Goal: Task Accomplishment & Management: Use online tool/utility

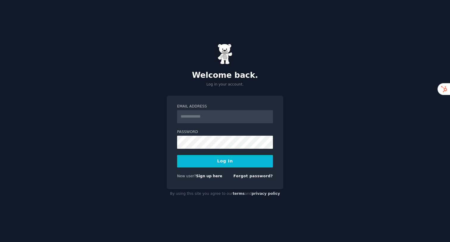
type input "*"
type input "**********"
click at [177, 155] on button "Log In" at bounding box center [225, 161] width 96 height 12
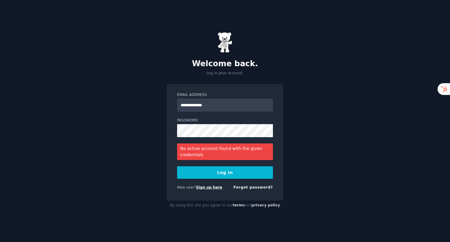
click at [205, 188] on link "Sign up here" at bounding box center [209, 188] width 26 height 4
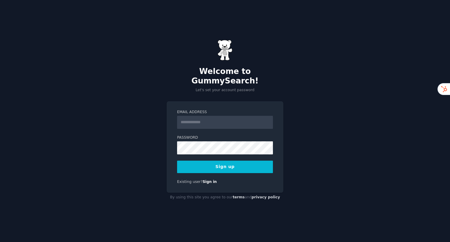
type input "**********"
click at [204, 180] on link "Sign in" at bounding box center [210, 182] width 14 height 4
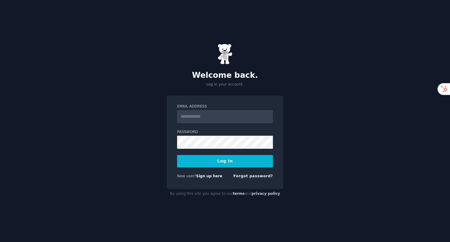
click at [220, 117] on input "Email Address" at bounding box center [225, 116] width 96 height 13
type input "**********"
click at [305, 68] on div "**********" at bounding box center [225, 121] width 450 height 242
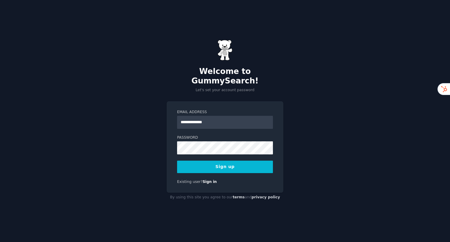
type input "**********"
click at [213, 163] on button "Sign up" at bounding box center [225, 167] width 96 height 12
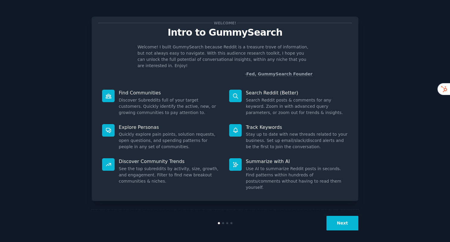
click at [331, 222] on button "Next" at bounding box center [342, 223] width 32 height 15
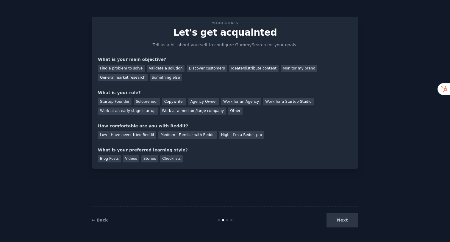
click at [334, 222] on div "Next" at bounding box center [313, 220] width 89 height 15
click at [200, 69] on div "Discover customers" at bounding box center [206, 68] width 40 height 7
click at [236, 67] on div "Ideate/distribute content" at bounding box center [253, 68] width 49 height 7
click at [203, 69] on div "Discover customers" at bounding box center [206, 68] width 40 height 7
click at [229, 69] on div "Ideate/distribute content" at bounding box center [253, 68] width 49 height 7
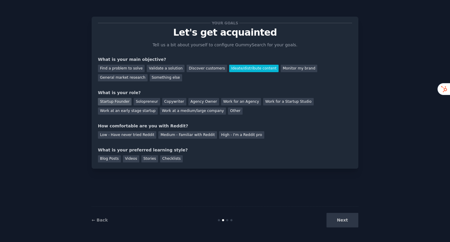
click at [117, 103] on div "Startup Founder" at bounding box center [115, 101] width 34 height 7
click at [233, 141] on div "Your goals Let's get acquainted Tell us a bit about yourself to configure Gummy…" at bounding box center [225, 93] width 254 height 140
click at [233, 136] on div "High - I'm a Reddit pro" at bounding box center [241, 134] width 45 height 7
click at [113, 158] on div "Blog Posts" at bounding box center [109, 159] width 23 height 7
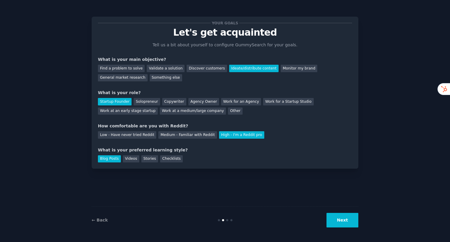
click at [340, 217] on button "Next" at bounding box center [342, 220] width 32 height 15
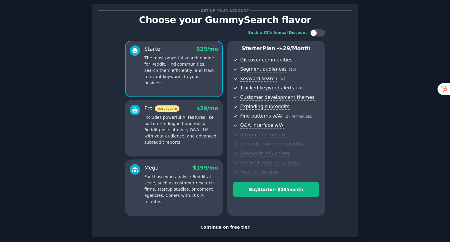
scroll to position [43, 0]
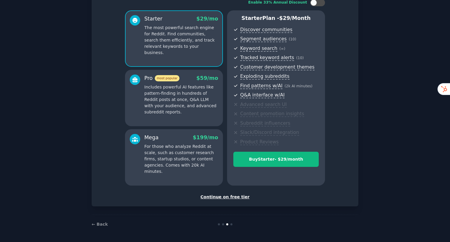
click at [221, 198] on div "Continue on free tier" at bounding box center [225, 197] width 254 height 6
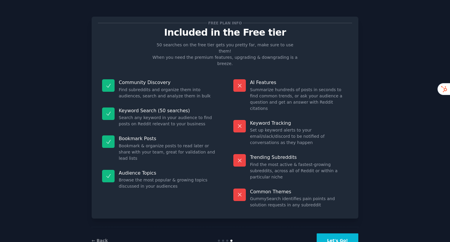
click at [336, 234] on button "Let's Go!" at bounding box center [337, 241] width 42 height 15
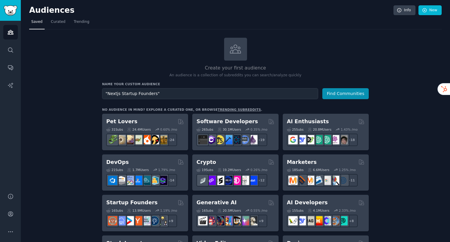
type input ""Nextjs Startup Founders""
click at [349, 95] on button "Find Communities" at bounding box center [345, 93] width 46 height 11
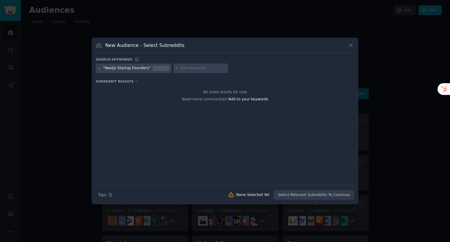
click at [200, 68] on input "text" at bounding box center [203, 68] width 45 height 5
type input "nextjs"
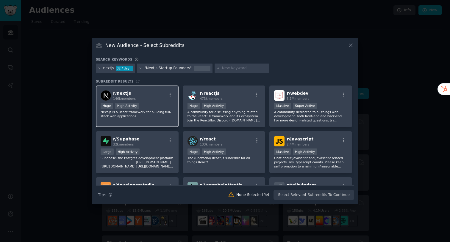
click at [156, 96] on div "r/ nextjs 146k members" at bounding box center [137, 95] width 73 height 10
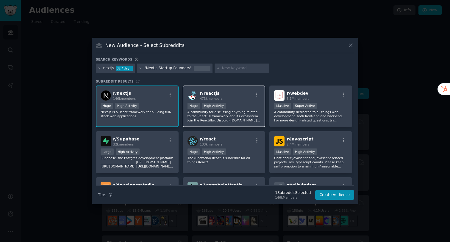
click at [244, 103] on div "Huge High Activity" at bounding box center [223, 106] width 73 height 7
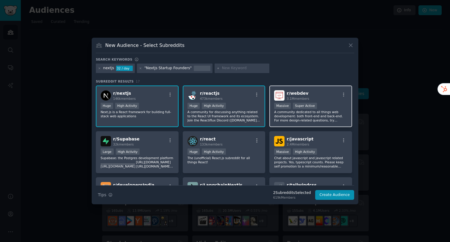
click at [319, 98] on div "r/ webdev 3.1M members" at bounding box center [310, 95] width 73 height 10
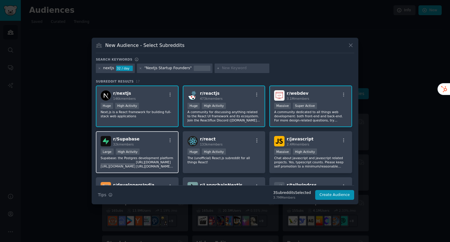
click at [165, 145] on div "r/ Supabase 32k members" at bounding box center [137, 141] width 73 height 10
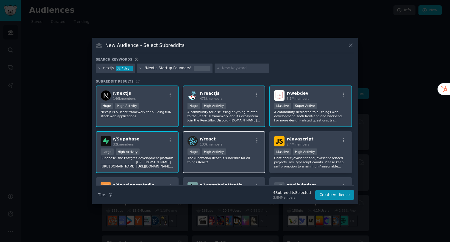
click at [222, 136] on div "r/ react 133k members Huge High Activity The (unofficial) React.js subreddit fo…" at bounding box center [224, 152] width 83 height 42
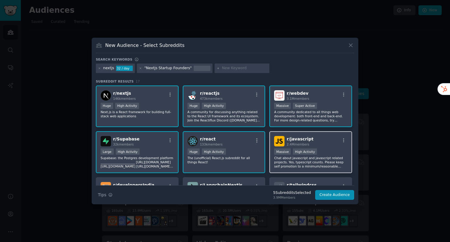
click at [324, 144] on div "r/ javascript 2.4M members" at bounding box center [310, 141] width 73 height 10
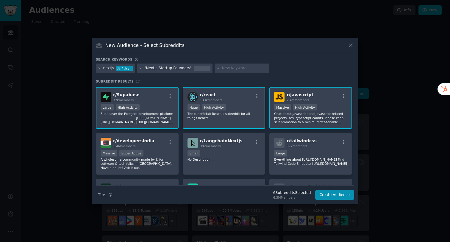
scroll to position [80, 0]
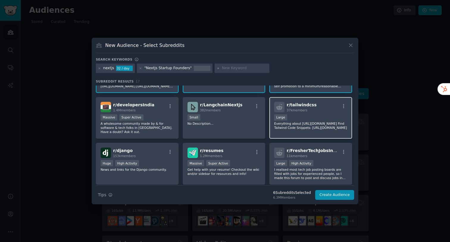
click at [297, 109] on span "37k members" at bounding box center [296, 111] width 21 height 4
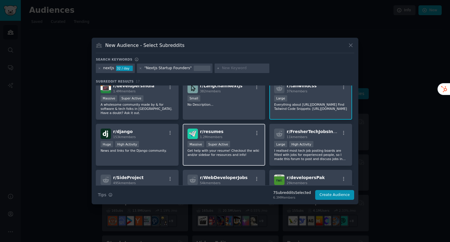
scroll to position [101, 0]
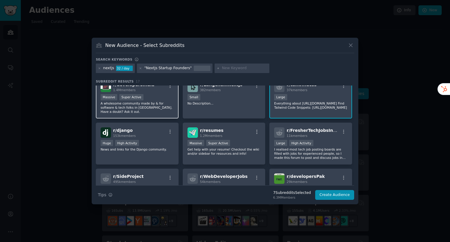
click at [156, 101] on div "Massive Super Active" at bounding box center [137, 97] width 73 height 7
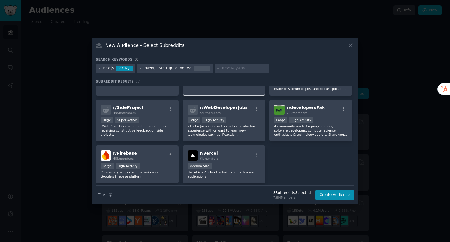
scroll to position [179, 0]
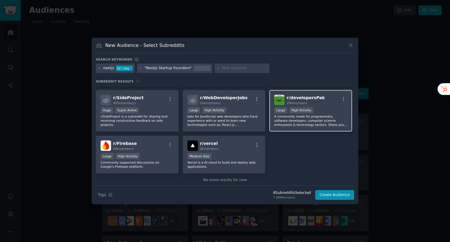
click at [282, 121] on p "A community made for programmers, software developers, computer science enthusi…" at bounding box center [310, 120] width 73 height 12
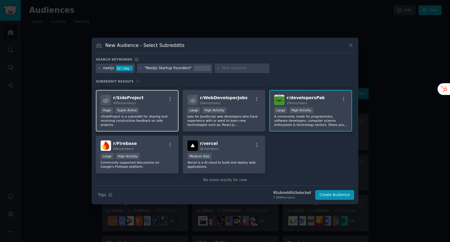
click at [164, 122] on p "r/SideProject is a subreddit for sharing and receiving constructive feedback on…" at bounding box center [137, 120] width 73 height 12
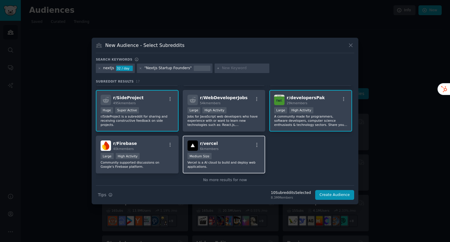
click at [239, 157] on div "1000 - 10,000 members Medium Size" at bounding box center [223, 156] width 73 height 7
click at [330, 196] on button "Create Audience" at bounding box center [334, 195] width 39 height 10
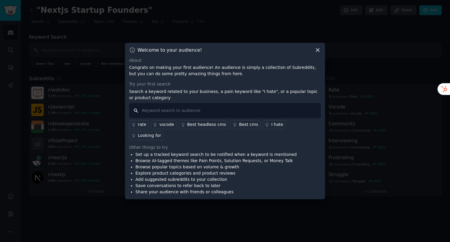
click at [229, 116] on input "text" at bounding box center [225, 110] width 192 height 15
type input "V"
type input "I hate Vercel"
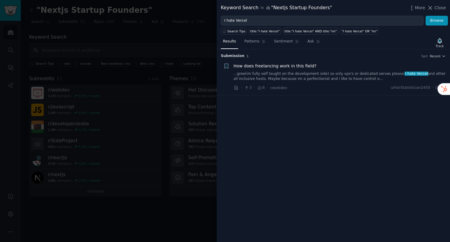
click at [288, 76] on link "...gree(im fully self taught on the development side) so only vps's or dedicate…" at bounding box center [340, 76] width 214 height 10
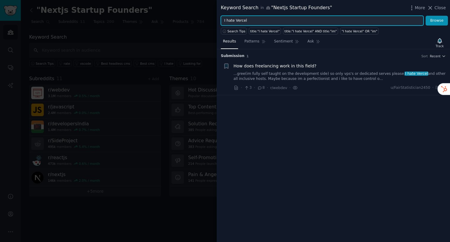
click at [238, 22] on input "I hate Vercel" at bounding box center [322, 21] width 203 height 10
type input "Vercel Alternative"
click at [425, 16] on button "Browse" at bounding box center [436, 21] width 22 height 10
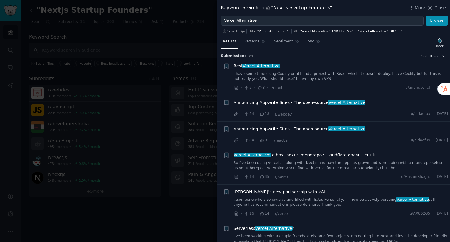
click at [176, 37] on div at bounding box center [225, 121] width 450 height 242
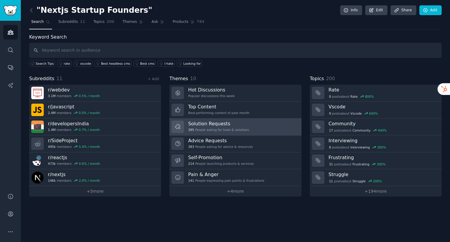
click at [259, 128] on link "Solution Requests 385 People asking for tools & solutions" at bounding box center [235, 127] width 132 height 17
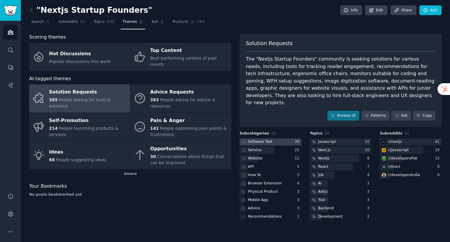
click at [281, 139] on div at bounding box center [270, 142] width 62 height 7
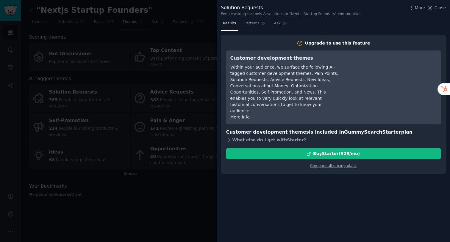
click at [263, 136] on div "What else do I get with Starter ?" at bounding box center [333, 140] width 214 height 8
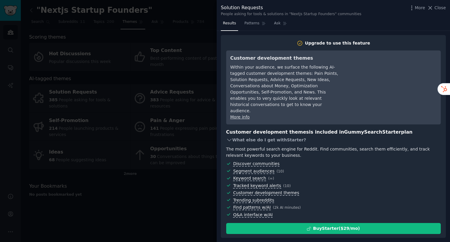
click at [263, 136] on div "What else do I get with Starter ?" at bounding box center [333, 140] width 214 height 8
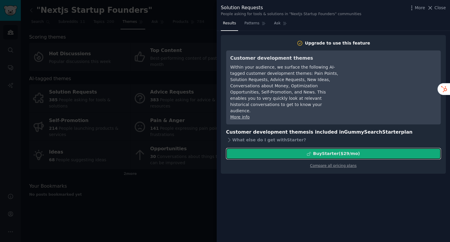
click at [266, 151] on div "Buy Starter ($ 29 /mo )" at bounding box center [333, 154] width 214 height 6
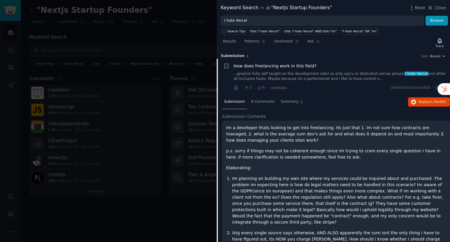
click at [207, 34] on div at bounding box center [225, 121] width 450 height 242
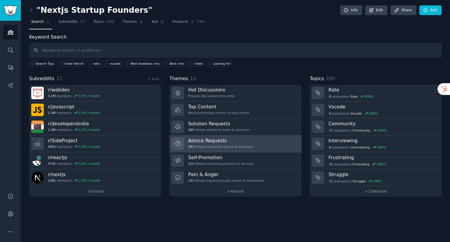
click at [222, 139] on h3 "Advice Requests" at bounding box center [220, 141] width 65 height 6
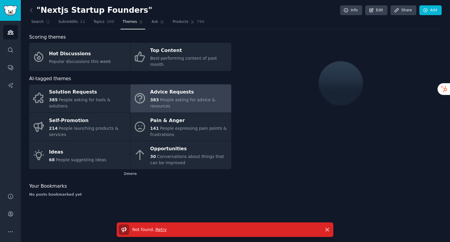
click at [161, 231] on span "Retry" at bounding box center [161, 230] width 11 height 5
click at [227, 192] on div "No posts bookmarked yet" at bounding box center [130, 194] width 202 height 5
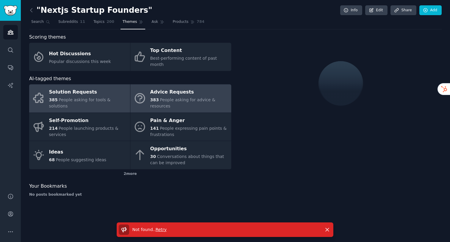
click at [103, 92] on div "Solution Requests" at bounding box center [88, 93] width 78 height 10
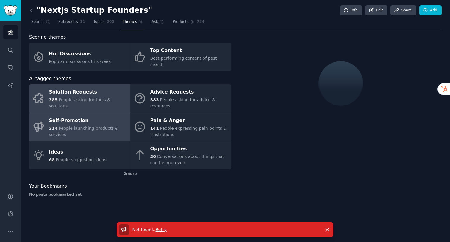
click at [116, 116] on div "Self-Promotion" at bounding box center [88, 121] width 78 height 10
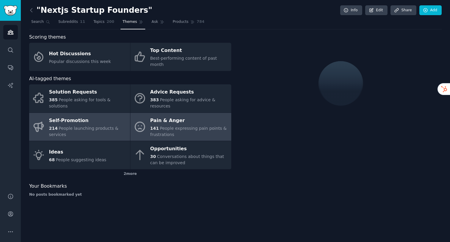
click at [142, 128] on link "Pain & Anger 141 People expressing pain points & frustrations" at bounding box center [180, 127] width 101 height 28
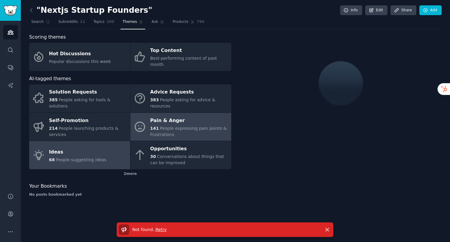
click at [111, 143] on link "Ideas 68 People suggesting ideas" at bounding box center [79, 155] width 101 height 28
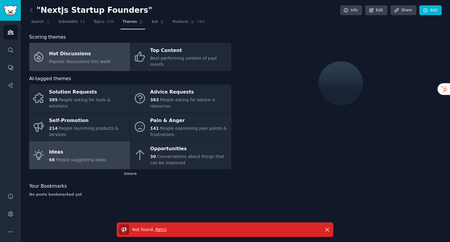
click at [101, 62] on link "Hot Discussions Popular discussions this week" at bounding box center [79, 57] width 101 height 28
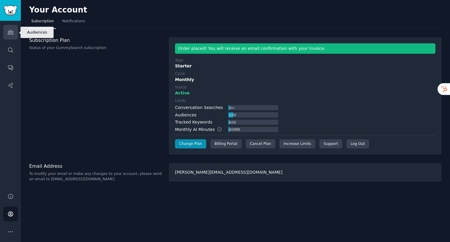
click at [8, 28] on link "Audiences" at bounding box center [10, 32] width 15 height 15
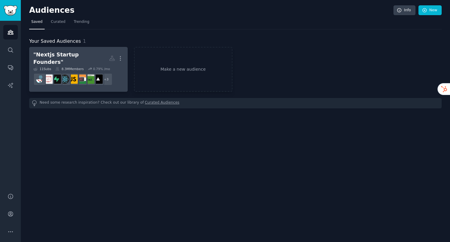
click at [91, 57] on div ""Nextjs Startup Founders"" at bounding box center [71, 58] width 76 height 15
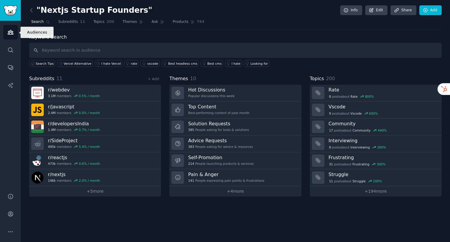
click at [12, 31] on icon "Sidebar" at bounding box center [10, 32] width 5 height 4
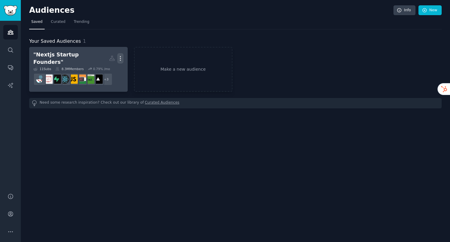
click at [120, 58] on icon "button" at bounding box center [120, 59] width 1 height 4
click at [105, 68] on p "Delete" at bounding box center [104, 71] width 14 height 6
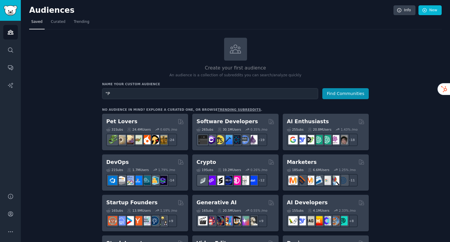
type input """
type input "PaaS Users"
click at [342, 89] on button "Find Communities" at bounding box center [345, 93] width 46 height 11
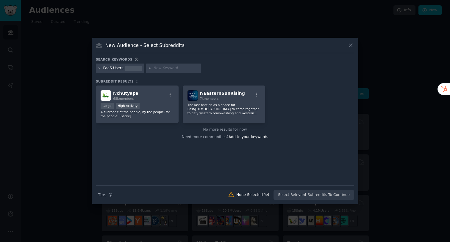
click at [158, 70] on input "text" at bounding box center [175, 68] width 45 height 5
type input "vercel"
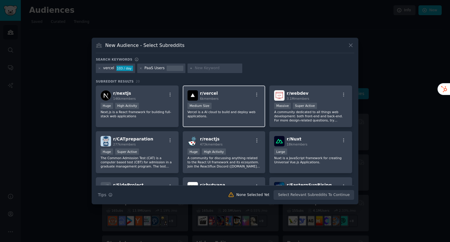
click at [215, 90] on div "r/ vercel 6k members Medium Size Vercel is a AI cloud to build and deploy web a…" at bounding box center [224, 107] width 83 height 42
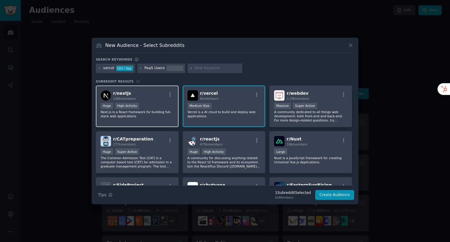
click at [134, 103] on div "High Activity" at bounding box center [127, 106] width 24 height 6
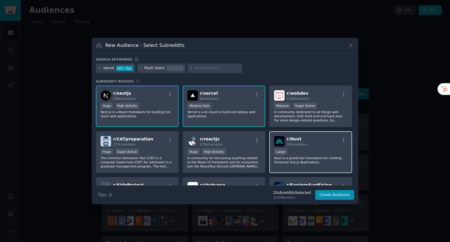
click at [308, 137] on div "r/ Nuxt 18k members" at bounding box center [310, 141] width 73 height 10
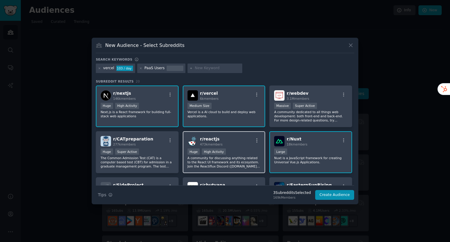
click at [248, 145] on div "r/ reactjs 473k members" at bounding box center [223, 141] width 73 height 10
click at [201, 67] on input "text" at bounding box center [217, 68] width 45 height 5
type input "netlify"
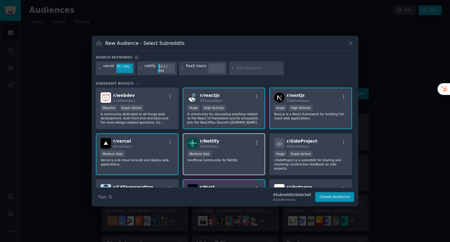
click at [233, 139] on div "r/ Netlify 1k members" at bounding box center [223, 143] width 73 height 10
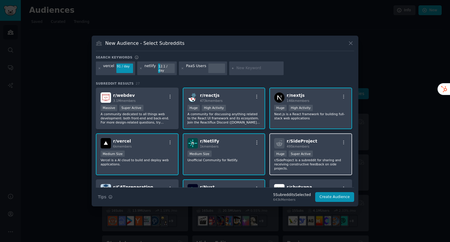
click at [332, 158] on p "r/SideProject is a subreddit for sharing and receiving constructive feedback on…" at bounding box center [310, 164] width 73 height 12
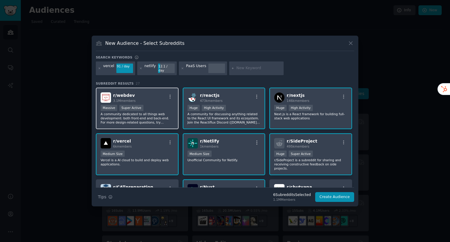
click at [160, 108] on div ">= 95th percentile for submissions / day Massive Super Active" at bounding box center [137, 108] width 73 height 7
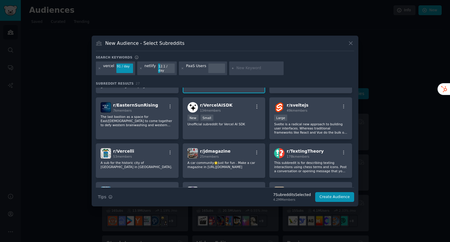
scroll to position [142, 0]
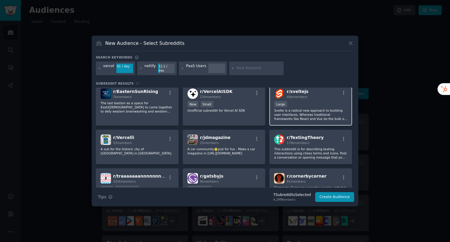
click at [296, 110] on p "Svelte is a radical new approach to building user interfaces. Whereas tradition…" at bounding box center [310, 115] width 73 height 12
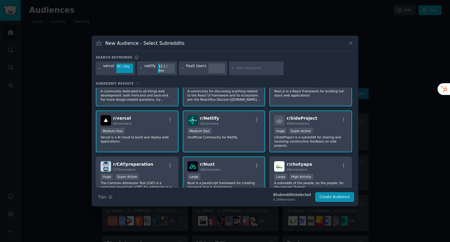
scroll to position [0, 0]
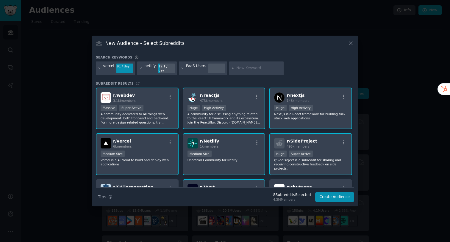
click at [196, 67] on div "PaaS Users" at bounding box center [196, 69] width 20 height 10
click at [181, 69] on icon at bounding box center [182, 68] width 3 height 3
click at [199, 70] on input "text" at bounding box center [208, 68] width 45 height 5
type input "nextjs"
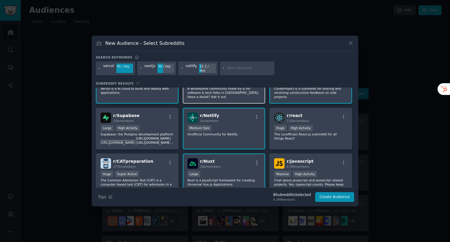
scroll to position [79, 0]
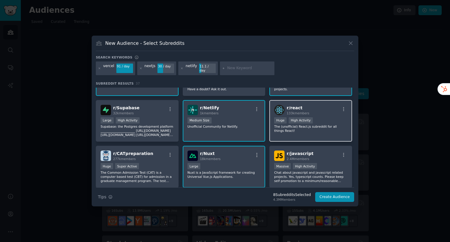
click at [302, 105] on h2 "r/ react 133k members" at bounding box center [297, 110] width 23 height 10
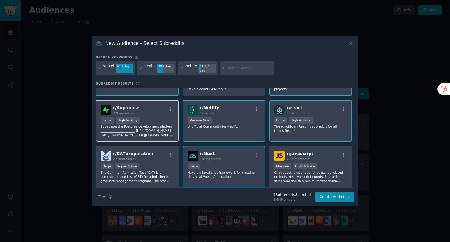
click at [155, 108] on div "r/ Supabase 32k members" at bounding box center [137, 110] width 73 height 10
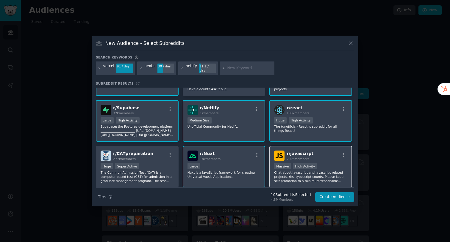
click at [298, 157] on span "2.4M members" at bounding box center [297, 159] width 23 height 4
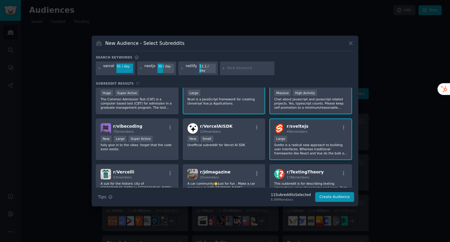
scroll to position [0, 0]
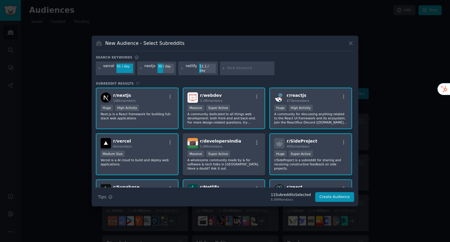
click at [254, 68] on input "text" at bounding box center [249, 68] width 45 height 5
type input "coolify"
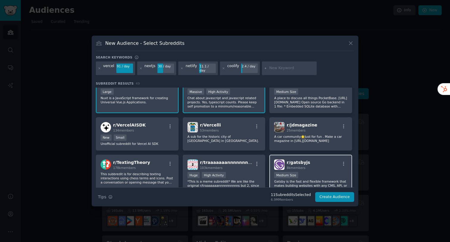
scroll to position [364, 0]
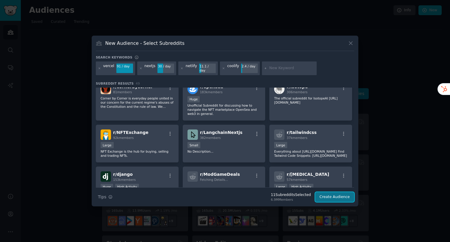
click at [330, 196] on button "Create Audience" at bounding box center [334, 197] width 39 height 10
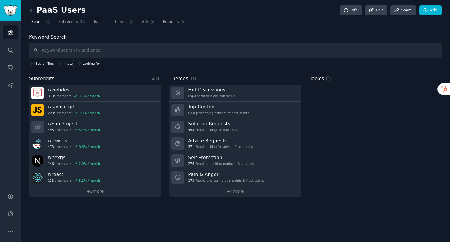
click at [61, 11] on h2 "PaaS Users" at bounding box center [57, 11] width 57 height 10
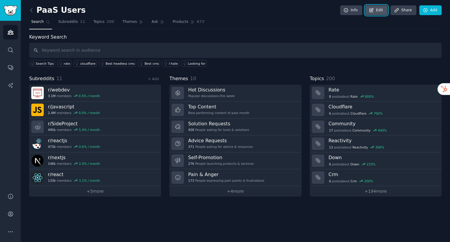
click at [385, 10] on link "Edit" at bounding box center [376, 10] width 22 height 10
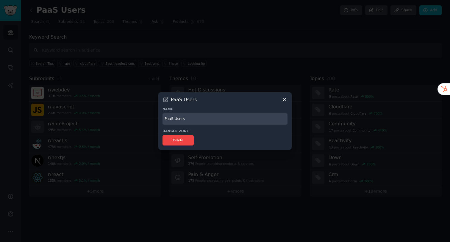
click at [198, 119] on input "PaaS Users" at bounding box center [224, 119] width 125 height 12
type input "JS Devs"
click at [267, 104] on div "PaaS Users Name JS Devs Danger Zone Delete" at bounding box center [224, 120] width 133 height 57
click at [237, 116] on input "JS Devs" at bounding box center [224, 119] width 125 height 12
click at [282, 100] on icon at bounding box center [284, 100] width 6 height 6
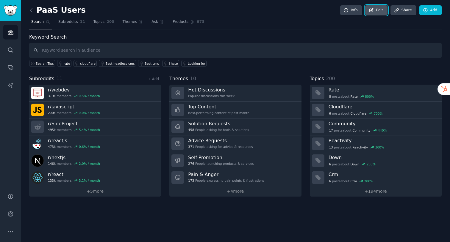
click at [380, 14] on link "Edit" at bounding box center [376, 10] width 22 height 10
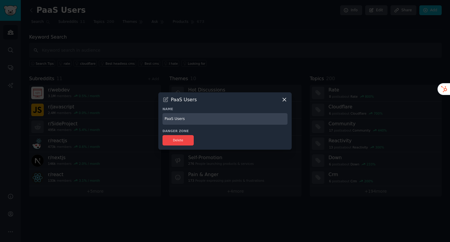
click at [206, 113] on input "PaaS Users" at bounding box center [224, 119] width 125 height 12
type input "JS Developers"
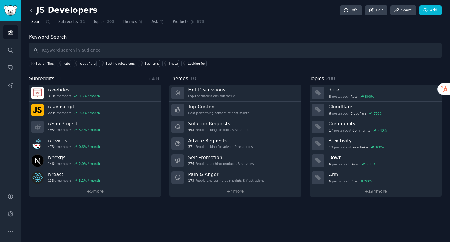
click at [33, 11] on icon at bounding box center [31, 10] width 6 height 6
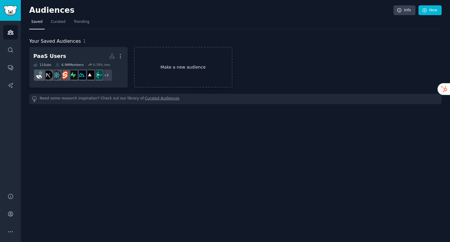
click at [162, 62] on link "Make a new audience" at bounding box center [183, 67] width 98 height 41
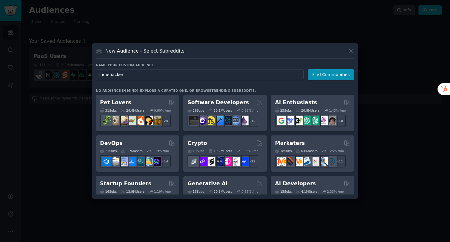
type input "indiehackers"
click button "Find Communities" at bounding box center [330, 74] width 46 height 11
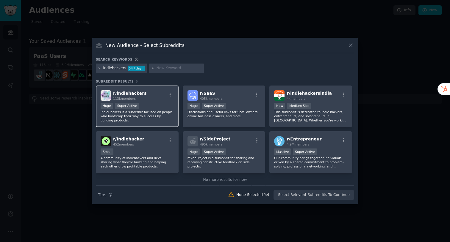
click at [153, 95] on div "r/ indiehackers 113k members" at bounding box center [137, 95] width 73 height 10
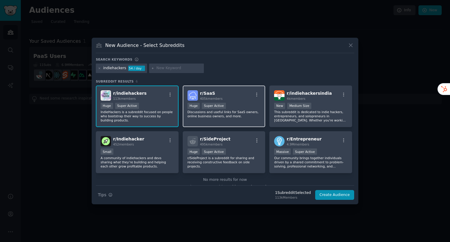
click at [230, 98] on div "r/ SaaS 405k members" at bounding box center [223, 95] width 73 height 10
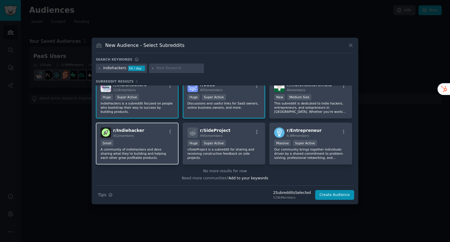
click at [158, 136] on div "r/ Indiehacker 452 members" at bounding box center [137, 133] width 73 height 10
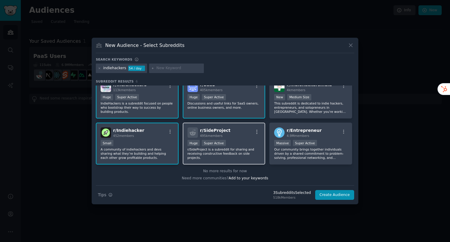
click at [241, 133] on div "r/ SideProject 495k members" at bounding box center [223, 133] width 73 height 10
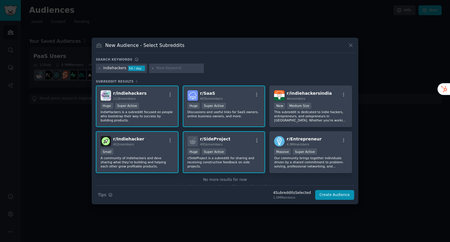
click at [159, 67] on input "text" at bounding box center [178, 68] width 45 height 5
type input "saas"
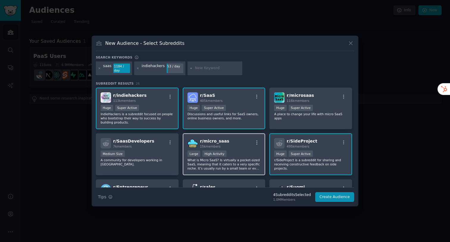
click at [212, 139] on span "r/ micro_saas" at bounding box center [214, 141] width 29 height 5
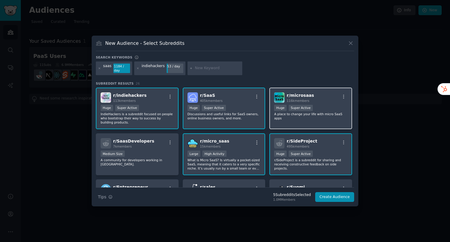
click at [291, 93] on span "r/ microsaas" at bounding box center [299, 95] width 27 height 5
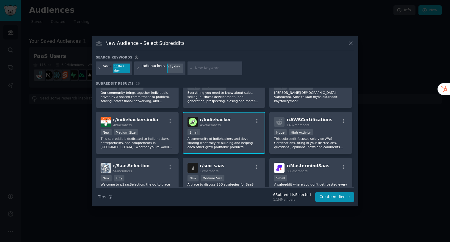
scroll to position [106, 0]
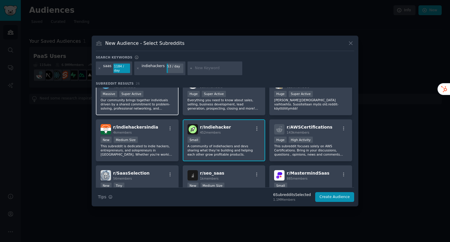
click at [153, 98] on p "Our community brings together individuals driven by a shared commitment to prob…" at bounding box center [137, 104] width 73 height 12
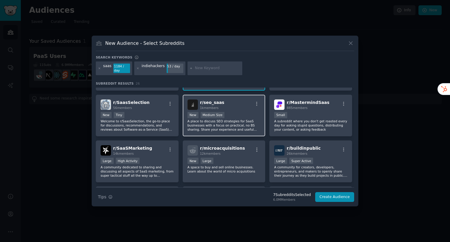
scroll to position [178, 0]
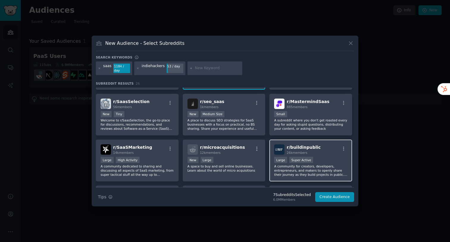
click at [303, 167] on p "A community for creators, developers, entrepreneurs, and makers to openly share…" at bounding box center [310, 170] width 73 height 12
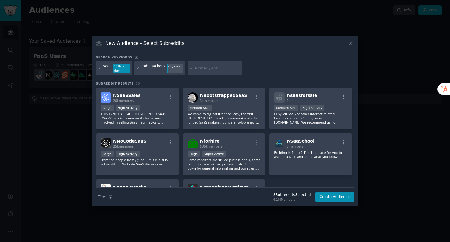
scroll to position [277, 0]
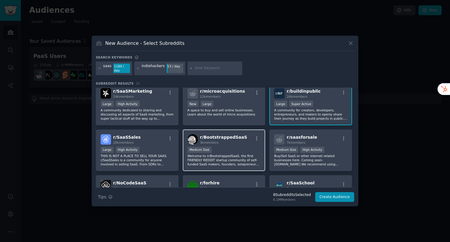
click at [233, 147] on div "Medium Size" at bounding box center [223, 150] width 73 height 7
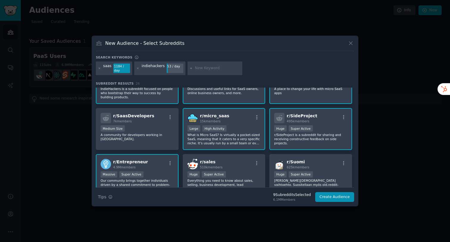
scroll to position [0, 0]
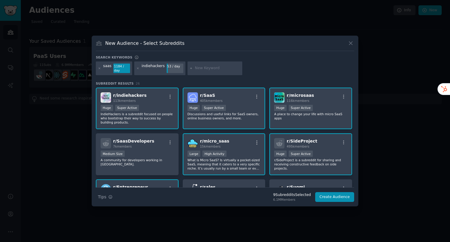
click at [215, 70] on input "text" at bounding box center [217, 68] width 45 height 5
type input "tinyseed"
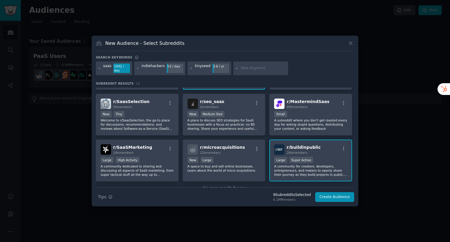
scroll to position [192, 0]
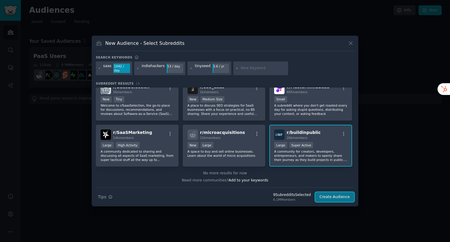
click at [328, 197] on button "Create Audience" at bounding box center [334, 197] width 39 height 10
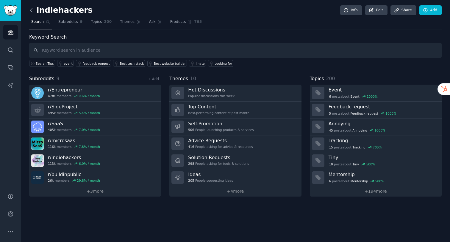
click at [32, 12] on icon at bounding box center [31, 10] width 6 height 6
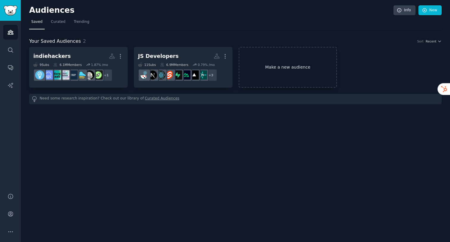
click at [268, 65] on link "Make a new audience" at bounding box center [288, 67] width 98 height 41
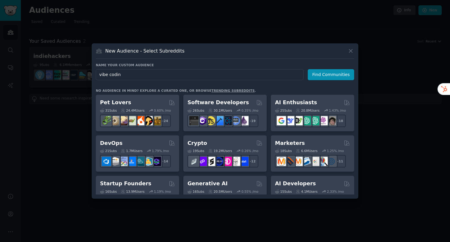
type input "vibe coding"
click button "Find Communities" at bounding box center [330, 74] width 46 height 11
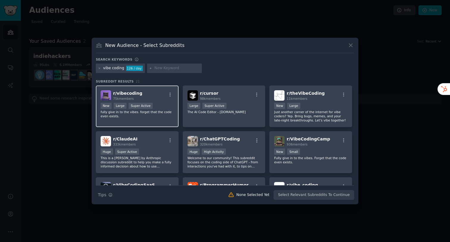
click at [161, 95] on div "r/ vibecoding 75k members" at bounding box center [137, 95] width 73 height 10
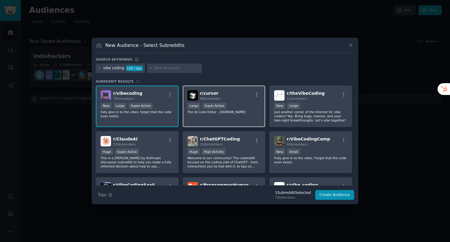
click at [227, 98] on div "r/ cursor 98k members" at bounding box center [223, 95] width 73 height 10
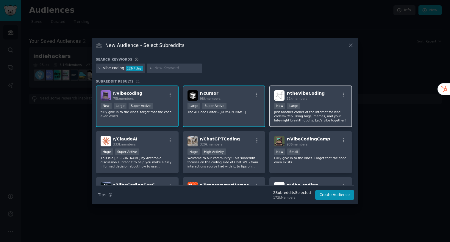
click at [295, 122] on p "Just another corner of the internet for vibe coders? Yep. Bring bugs, memes, an…" at bounding box center [310, 116] width 73 height 12
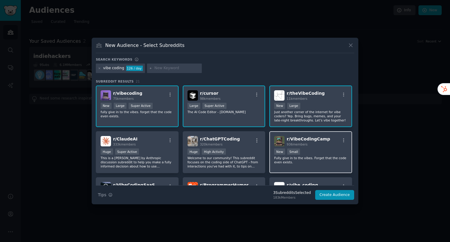
click at [293, 136] on h2 "r/ VibeCodingCamp 936 members" at bounding box center [307, 141] width 43 height 10
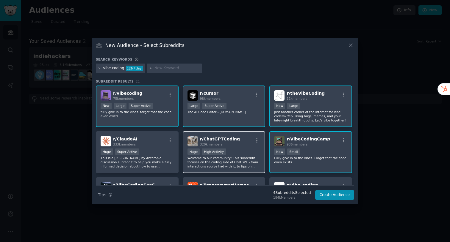
click at [228, 135] on div "r/ ChatGPTCoding 320k members Huge High Activity Welcome to our community! This…" at bounding box center [224, 152] width 83 height 42
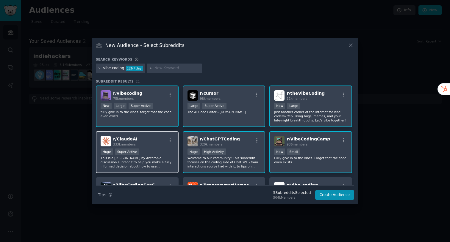
click at [151, 135] on div "r/ ClaudeAI 333k members Huge Super Active This is a Claude by Anthropic discus…" at bounding box center [137, 152] width 83 height 42
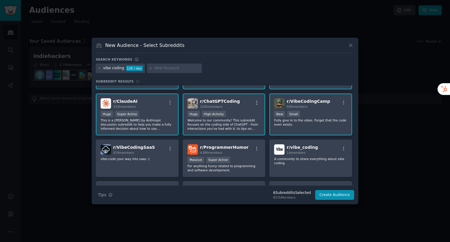
scroll to position [56, 0]
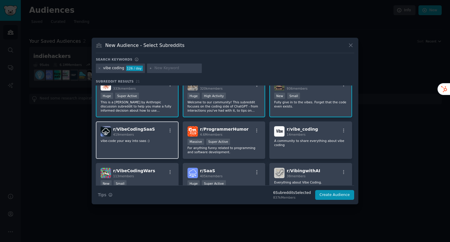
click at [161, 145] on div "r/ VibeCodingSaaS 419 members vibe-code your way into saas :)" at bounding box center [137, 141] width 83 height 38
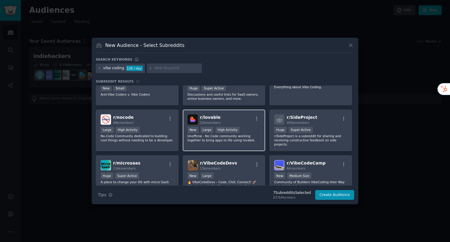
scroll to position [152, 0]
click at [248, 131] on div "New Large High Activity" at bounding box center [223, 130] width 73 height 7
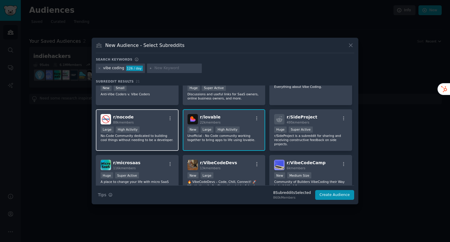
click at [160, 138] on p "No-Code Community dedicated to building cool things without needing to be a dev…" at bounding box center [137, 138] width 73 height 8
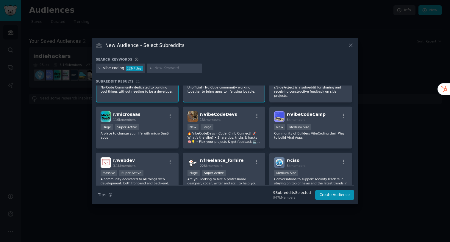
scroll to position [220, 0]
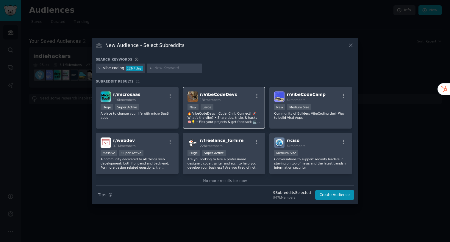
click at [241, 116] on p "🔥 VibeCodeDevs – Code, Chill, Connect! 🚀 What’s the vibe? • Share tips, tricks …" at bounding box center [223, 118] width 73 height 12
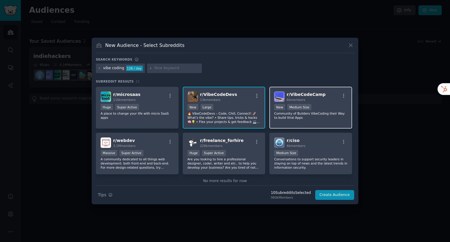
click at [282, 117] on p "Community of Builders VibeCoding their Way to build Viral Apps" at bounding box center [310, 116] width 73 height 8
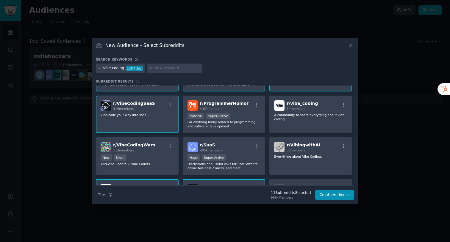
scroll to position [82, 0]
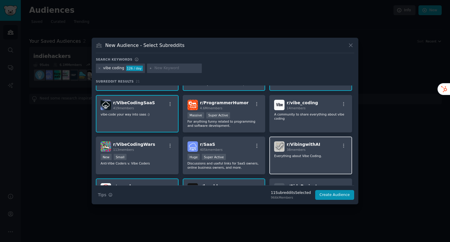
click at [283, 163] on div "r/ VibingwithAI 38 members Everything about Vibe Coding." at bounding box center [310, 156] width 83 height 38
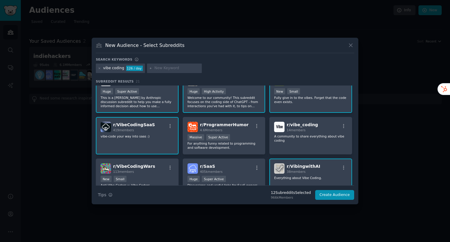
scroll to position [56, 0]
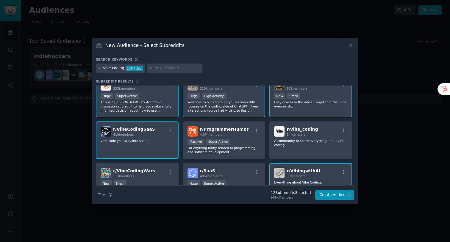
click at [324, 171] on div "r/ VibingwithAI 38 members" at bounding box center [310, 173] width 73 height 10
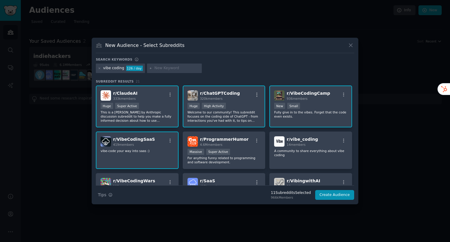
scroll to position [0, 0]
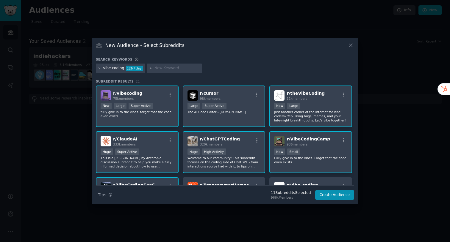
click at [162, 66] on input "text" at bounding box center [176, 68] width 45 height 5
type input "windsurf"
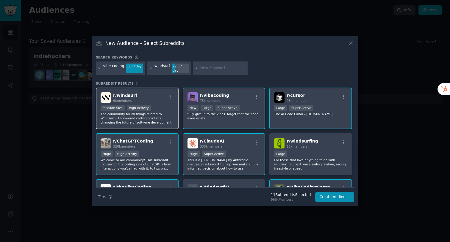
click at [149, 96] on div "r/ windsurf 9k members" at bounding box center [137, 97] width 73 height 10
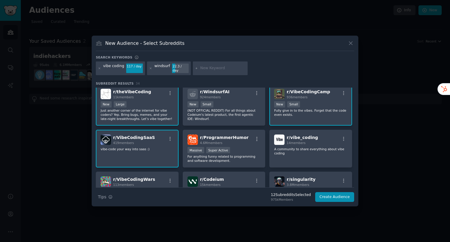
scroll to position [164, 0]
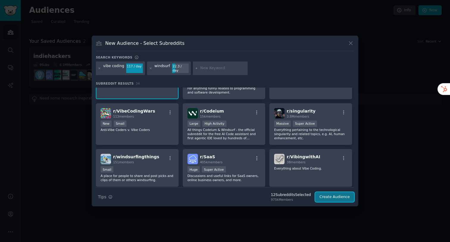
click at [337, 196] on button "Create Audience" at bounding box center [334, 197] width 39 height 10
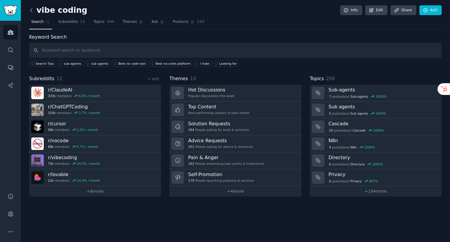
click at [29, 9] on icon at bounding box center [31, 10] width 6 height 6
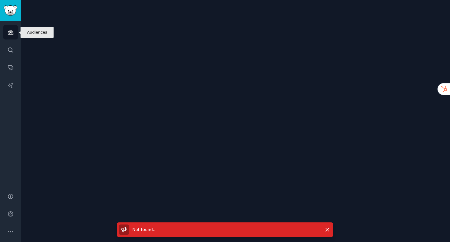
click at [10, 33] on icon "Sidebar" at bounding box center [10, 32] width 6 height 6
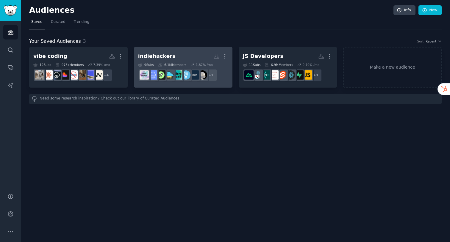
click at [162, 56] on div "indiehackers" at bounding box center [156, 56] width 37 height 7
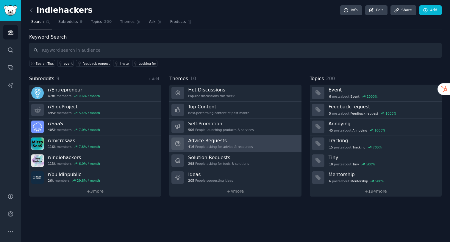
click at [214, 142] on h3 "Advice Requests" at bounding box center [220, 141] width 65 height 6
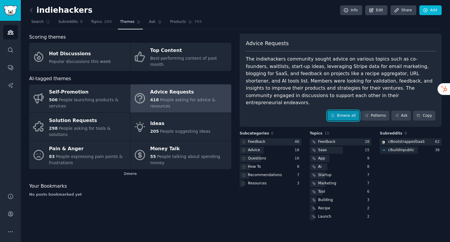
click at [337, 111] on link "Browse all" at bounding box center [343, 116] width 32 height 10
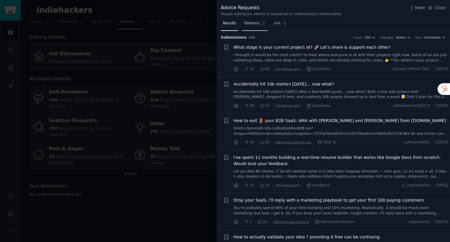
click at [249, 23] on span "Patterns" at bounding box center [251, 23] width 15 height 5
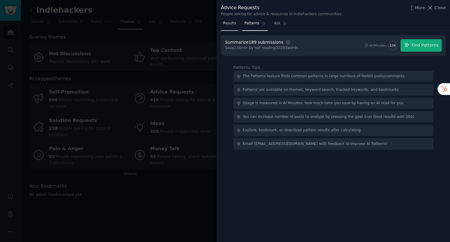
click at [229, 24] on span "Results" at bounding box center [229, 23] width 13 height 5
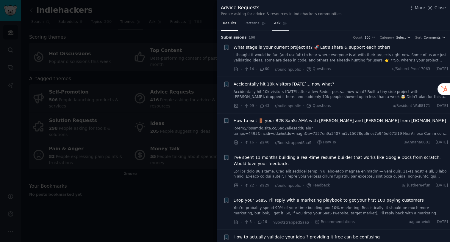
click at [276, 23] on span "Ask" at bounding box center [277, 23] width 7 height 5
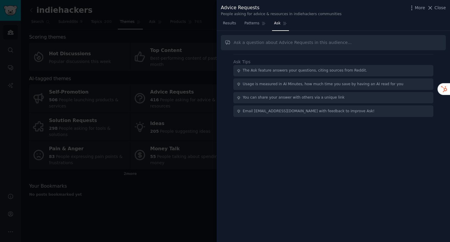
click at [198, 32] on div at bounding box center [225, 121] width 450 height 242
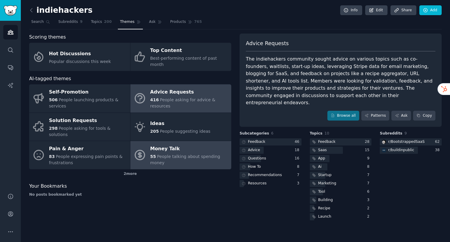
click at [164, 145] on div "Money Talk" at bounding box center [189, 150] width 78 height 10
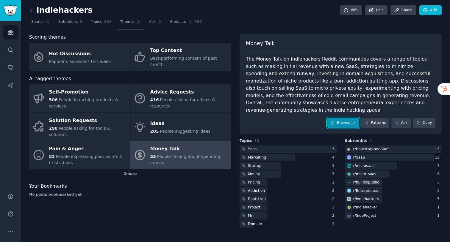
click at [351, 118] on link "Browse all" at bounding box center [343, 123] width 32 height 10
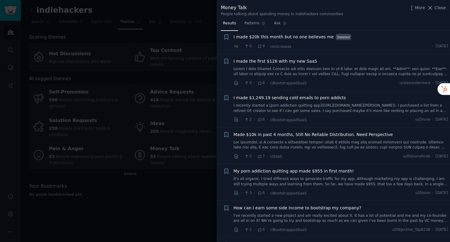
scroll to position [363, 0]
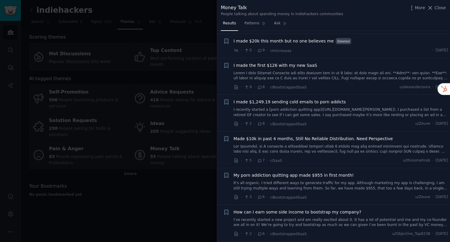
click at [202, 28] on div at bounding box center [225, 121] width 450 height 242
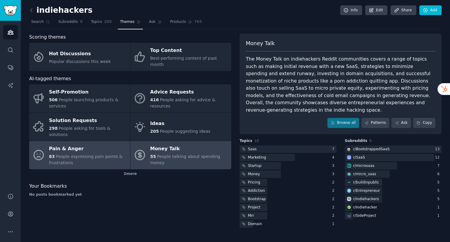
click at [102, 145] on div "Pain & Anger" at bounding box center [88, 150] width 78 height 10
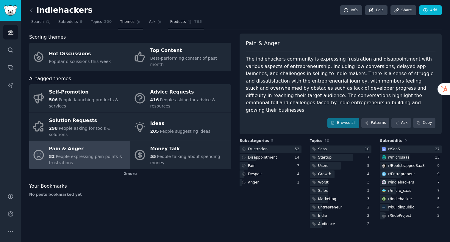
click at [188, 23] on icon at bounding box center [189, 22] width 3 height 3
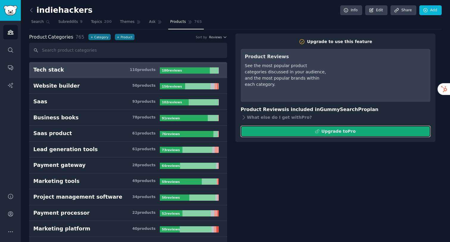
click at [305, 128] on button "Upgrade to Pro" at bounding box center [335, 131] width 189 height 11
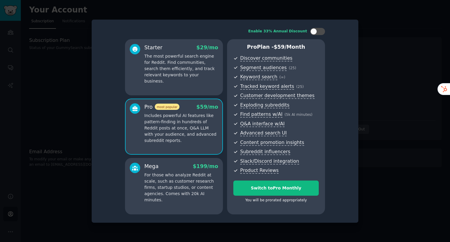
click at [383, 50] on div at bounding box center [225, 121] width 450 height 242
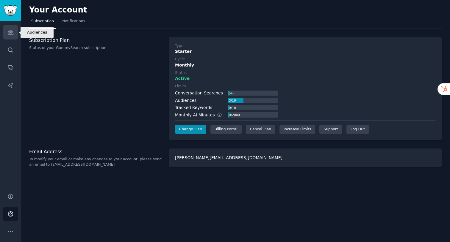
click at [8, 30] on icon "Sidebar" at bounding box center [10, 32] width 6 height 6
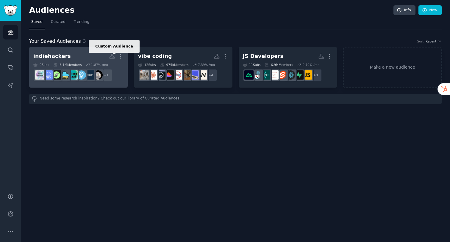
click at [109, 58] on icon at bounding box center [111, 56] width 5 height 5
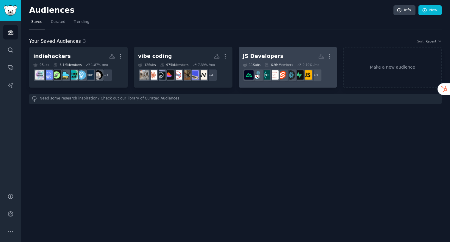
click at [280, 55] on h2 "JS Developers More" at bounding box center [288, 56] width 90 height 10
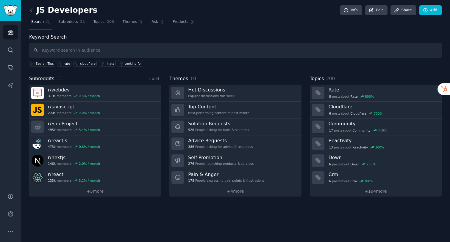
click at [114, 21] on nav "Search Subreddits 11 Topics 200 Themes Ask Products" at bounding box center [235, 23] width 412 height 12
click at [98, 24] on span "Topics" at bounding box center [98, 21] width 11 height 5
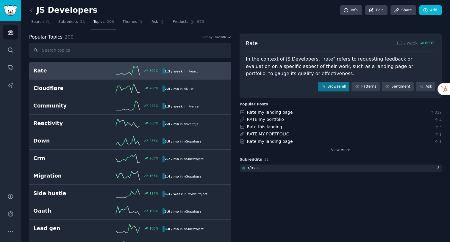
click at [277, 112] on link "Rate my landing page" at bounding box center [270, 112] width 46 height 5
